Goal: Task Accomplishment & Management: Manage account settings

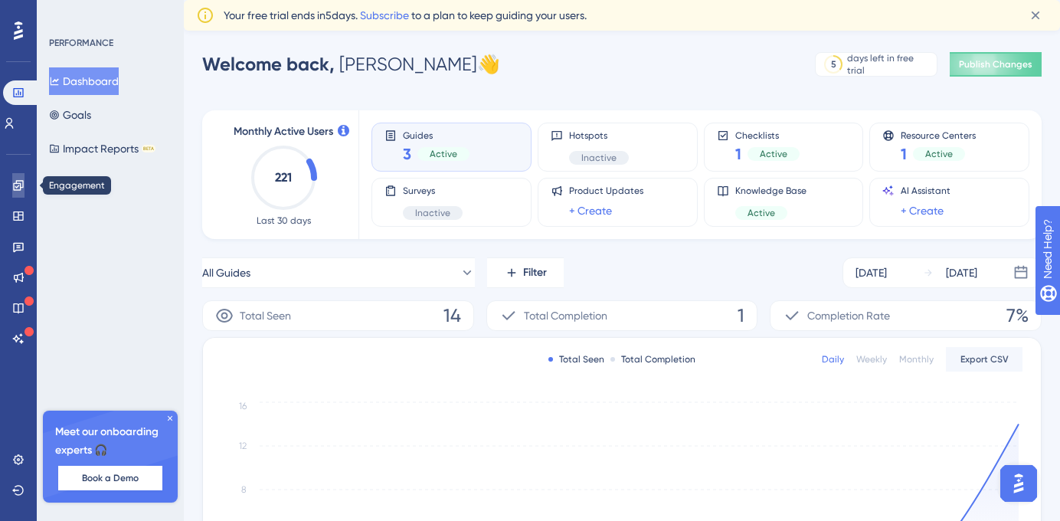
click at [20, 182] on icon at bounding box center [18, 185] width 12 height 12
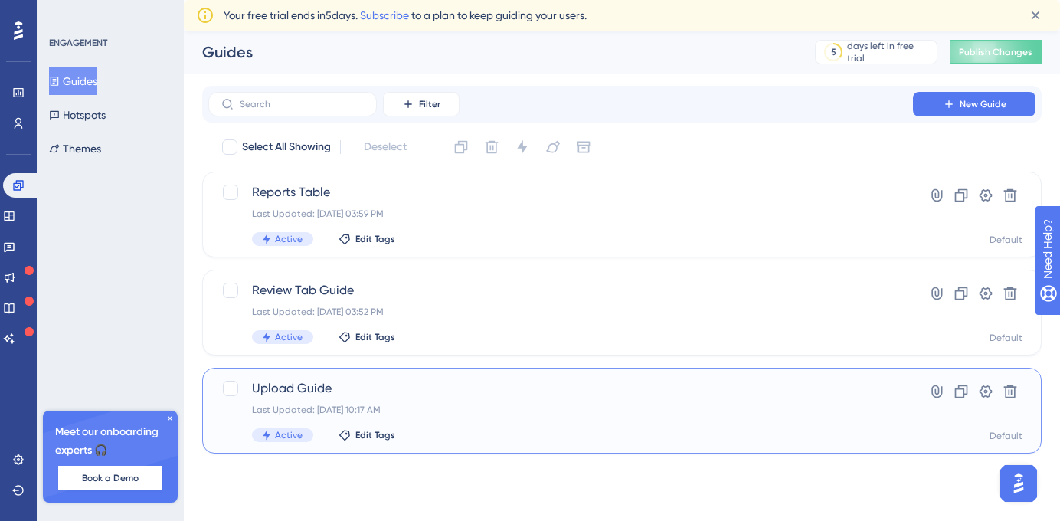
click at [317, 388] on span "Upload Guide" at bounding box center [560, 388] width 617 height 18
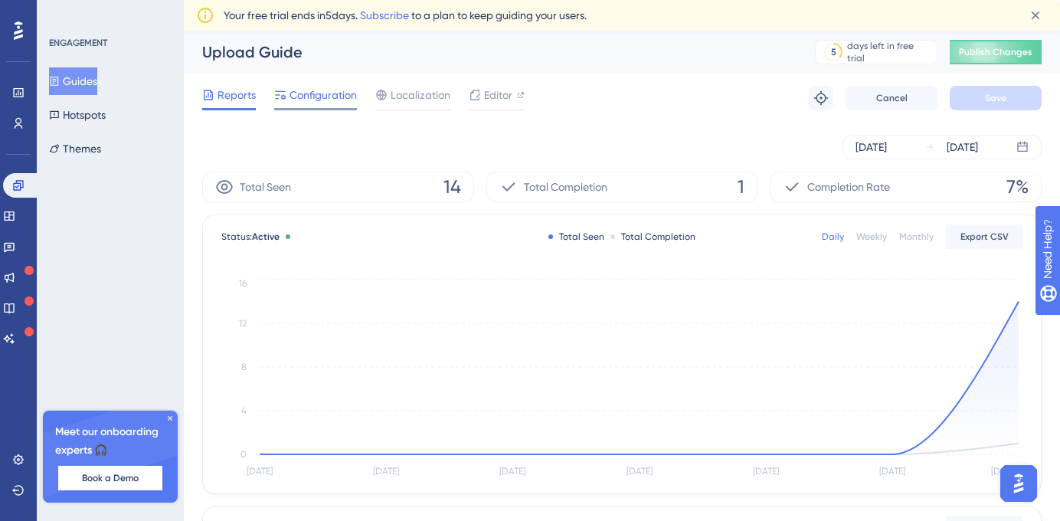
click at [301, 90] on span "Configuration" at bounding box center [322, 95] width 67 height 18
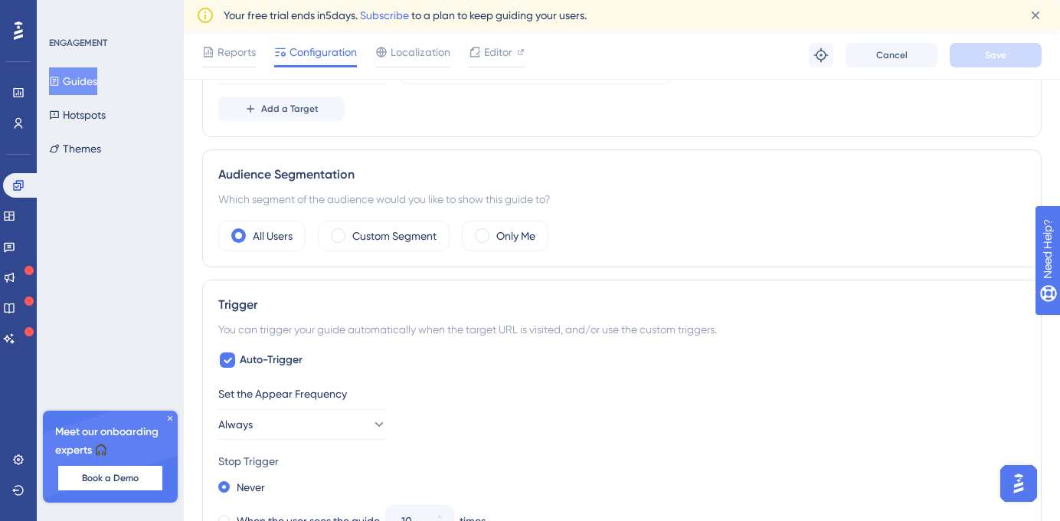
scroll to position [532, 0]
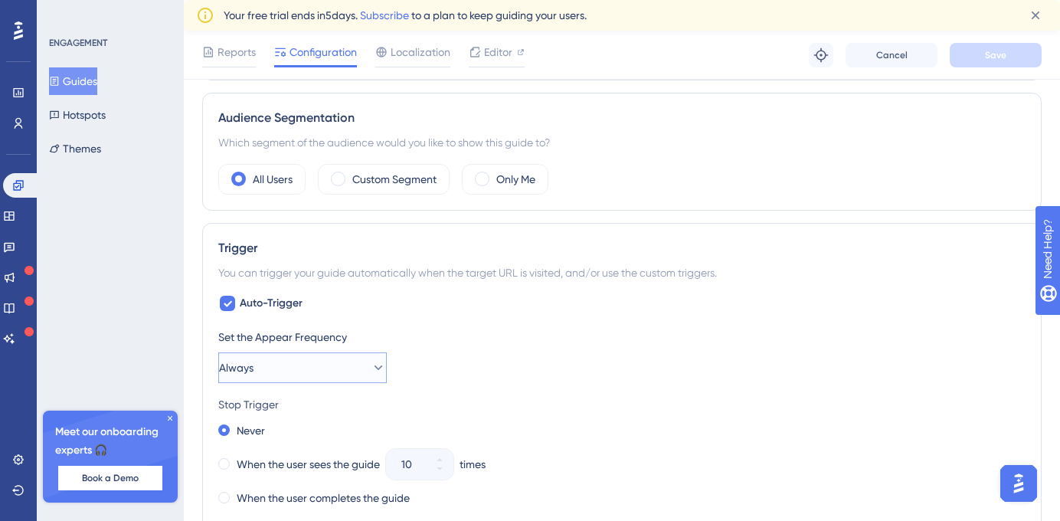
click at [306, 364] on button "Always" at bounding box center [302, 367] width 168 height 31
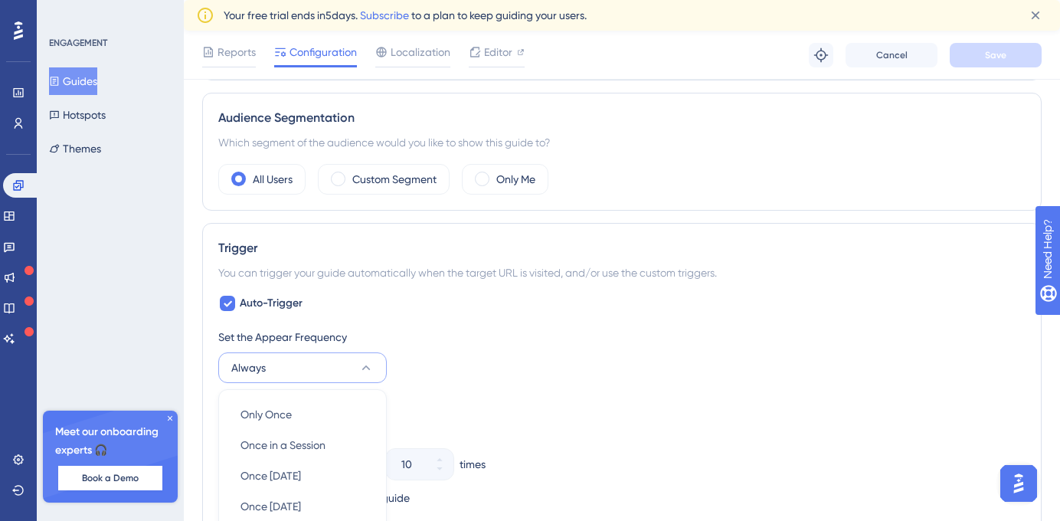
scroll to position [778, 0]
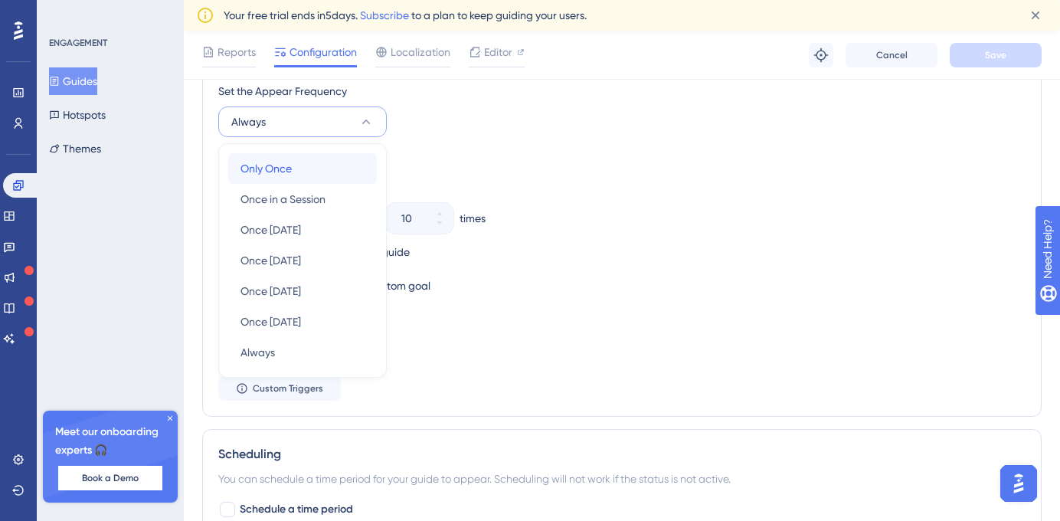
click at [276, 168] on span "Only Once" at bounding box center [265, 168] width 51 height 18
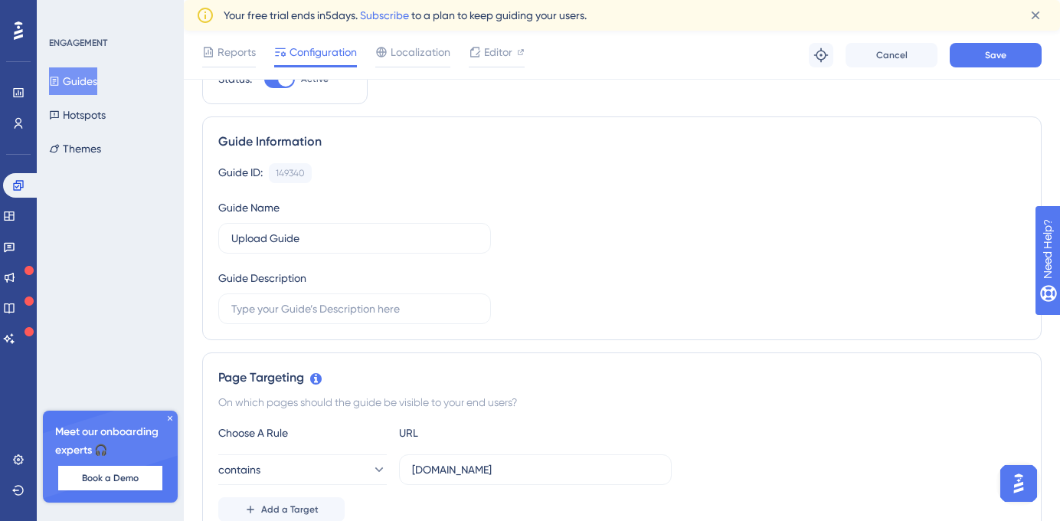
scroll to position [0, 0]
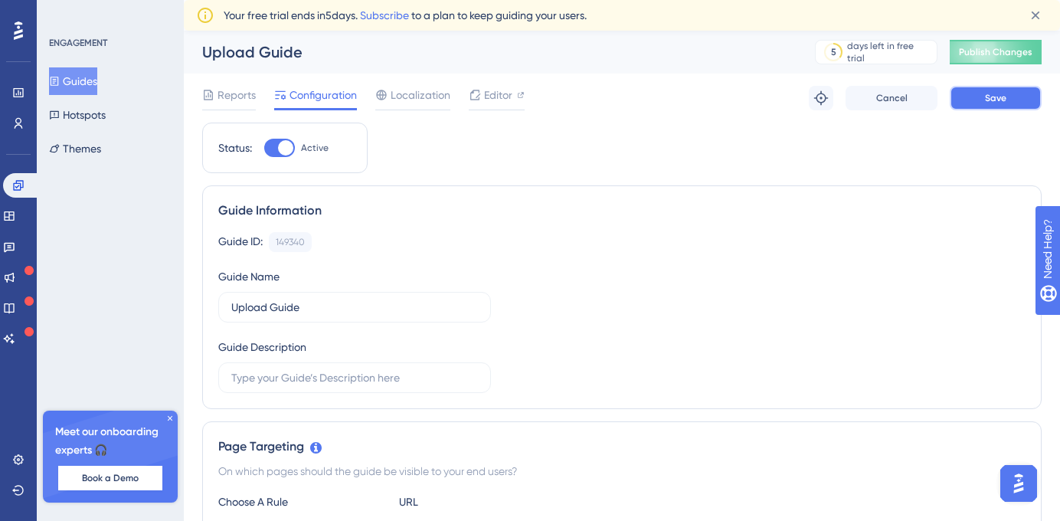
click at [978, 94] on button "Save" at bounding box center [995, 98] width 92 height 25
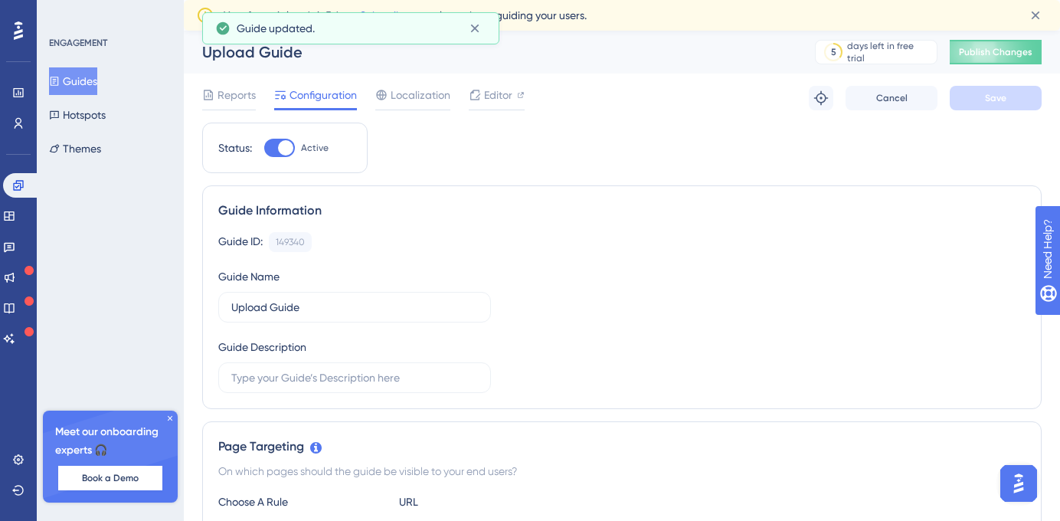
click at [83, 76] on button "Guides" at bounding box center [73, 81] width 48 height 28
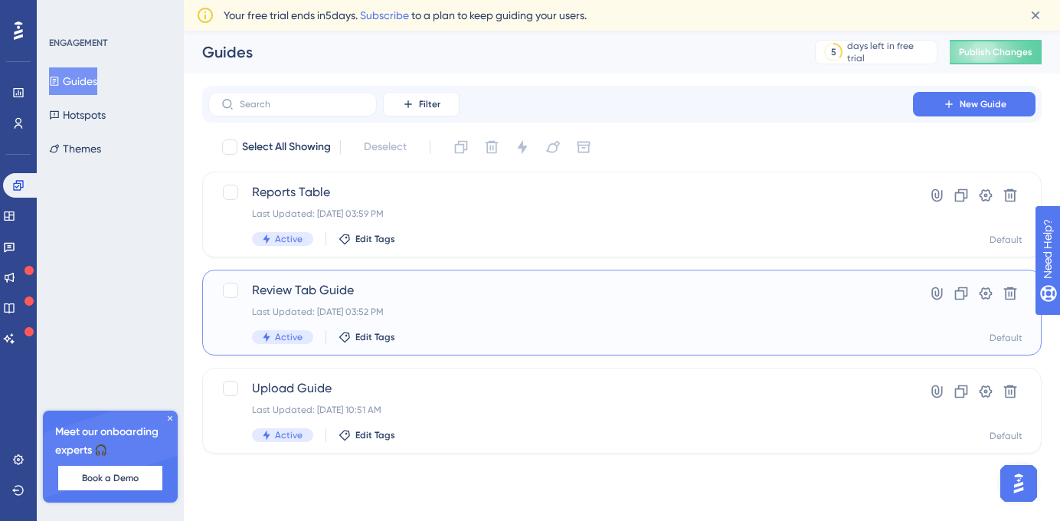
click at [312, 287] on span "Review Tab Guide" at bounding box center [560, 290] width 617 height 18
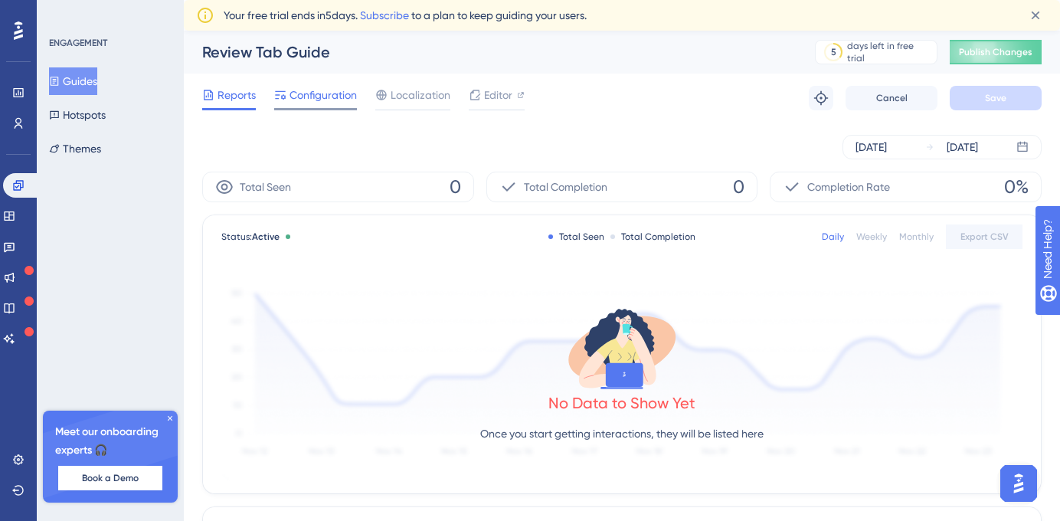
click at [301, 106] on div "Configuration" at bounding box center [315, 98] width 83 height 25
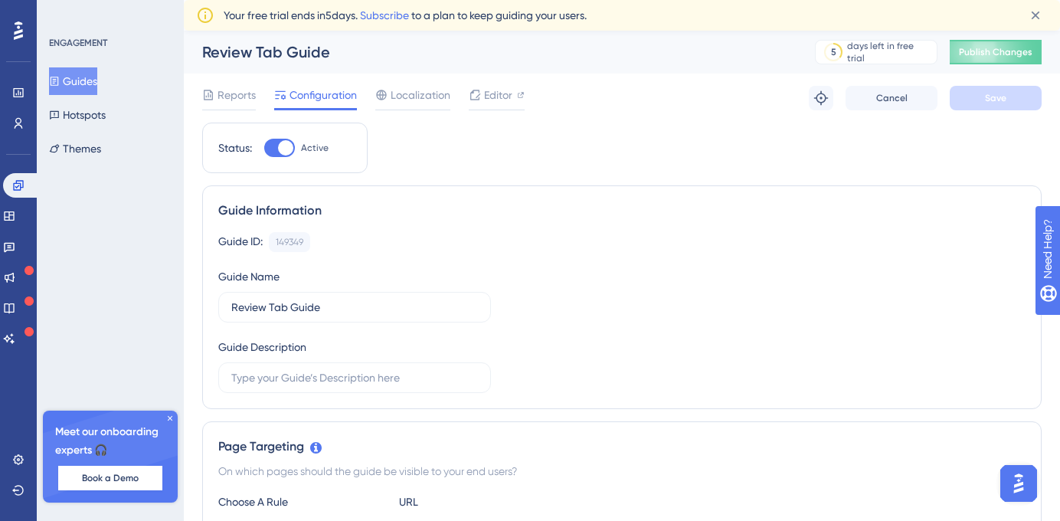
click at [97, 84] on button "Guides" at bounding box center [73, 81] width 48 height 28
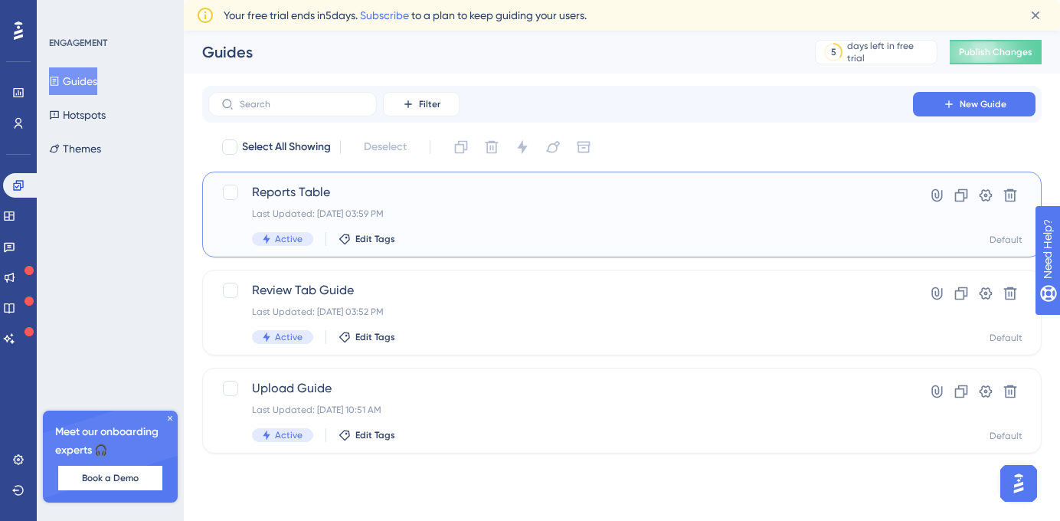
click at [309, 212] on div "Last Updated: [DATE] 03:59 PM" at bounding box center [560, 213] width 617 height 12
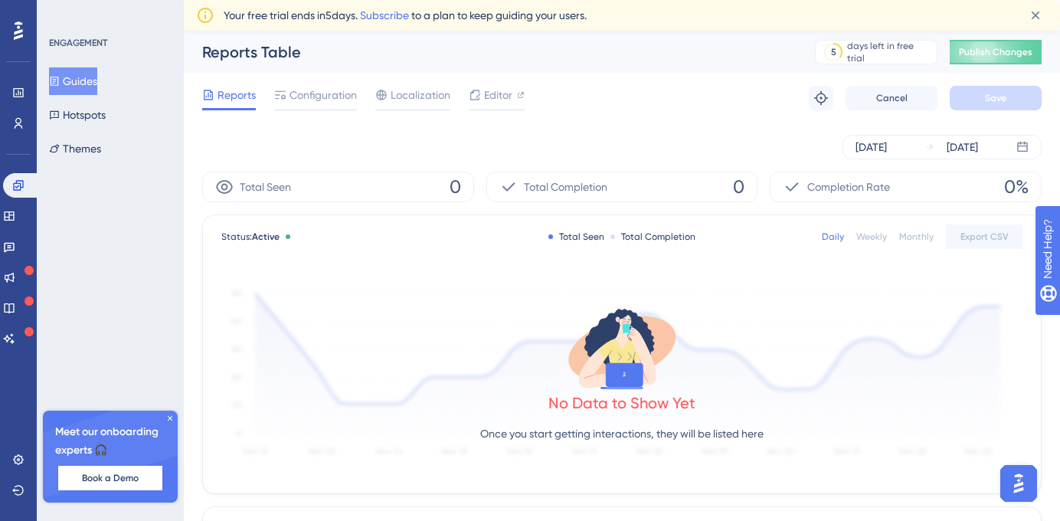
click at [324, 83] on div "Reports Configuration Localization Editor Troubleshoot Cancel Save" at bounding box center [621, 98] width 839 height 49
click at [322, 97] on span "Configuration" at bounding box center [322, 95] width 67 height 18
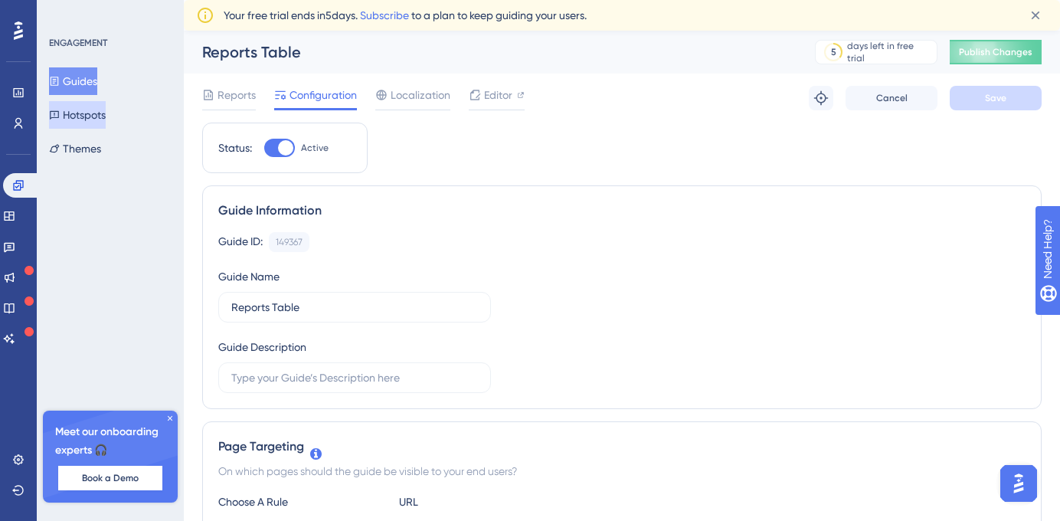
click at [106, 112] on button "Hotspots" at bounding box center [77, 115] width 57 height 28
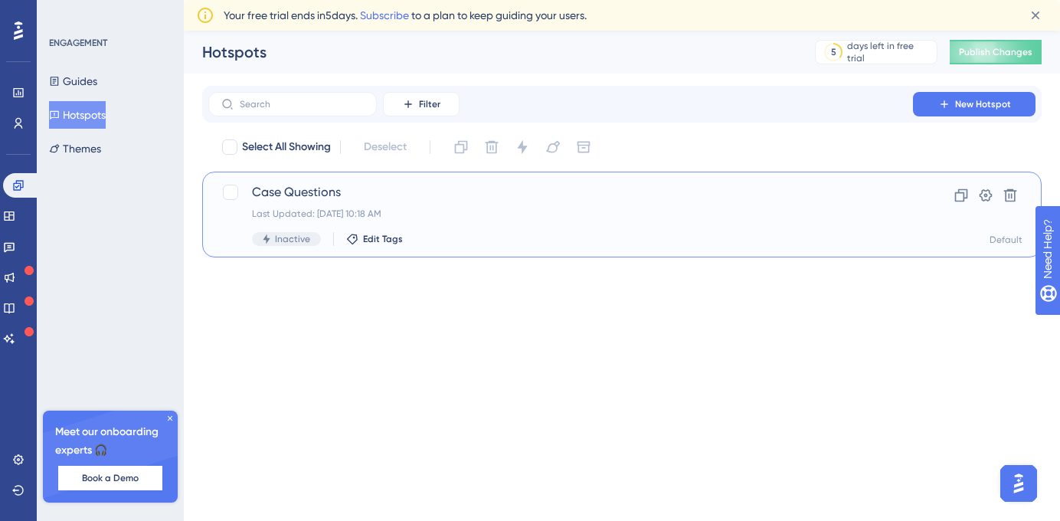
click at [287, 196] on span "Case Questions" at bounding box center [560, 192] width 617 height 18
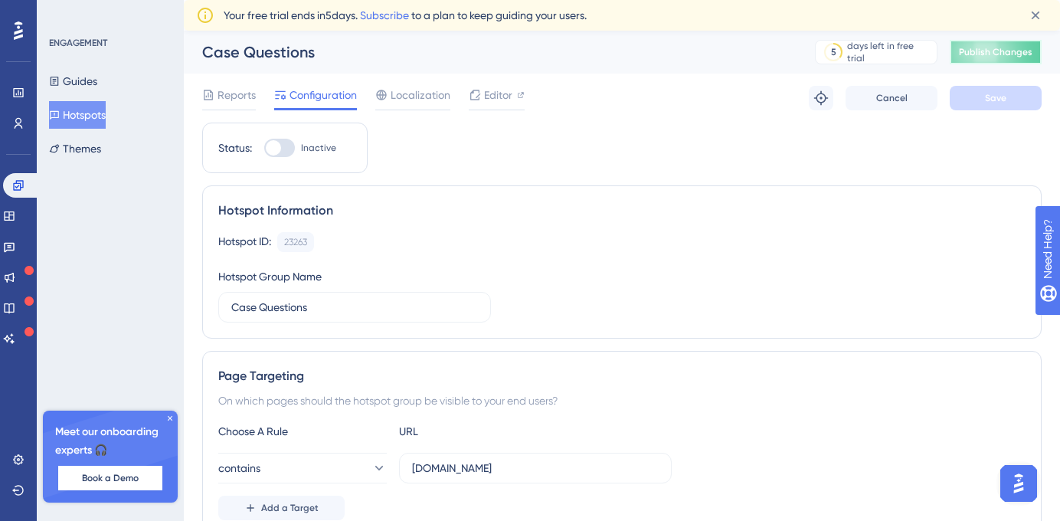
click at [975, 50] on span "Publish Changes" at bounding box center [996, 52] width 74 height 12
click at [19, 101] on link at bounding box center [18, 92] width 12 height 25
